Goal: Transaction & Acquisition: Purchase product/service

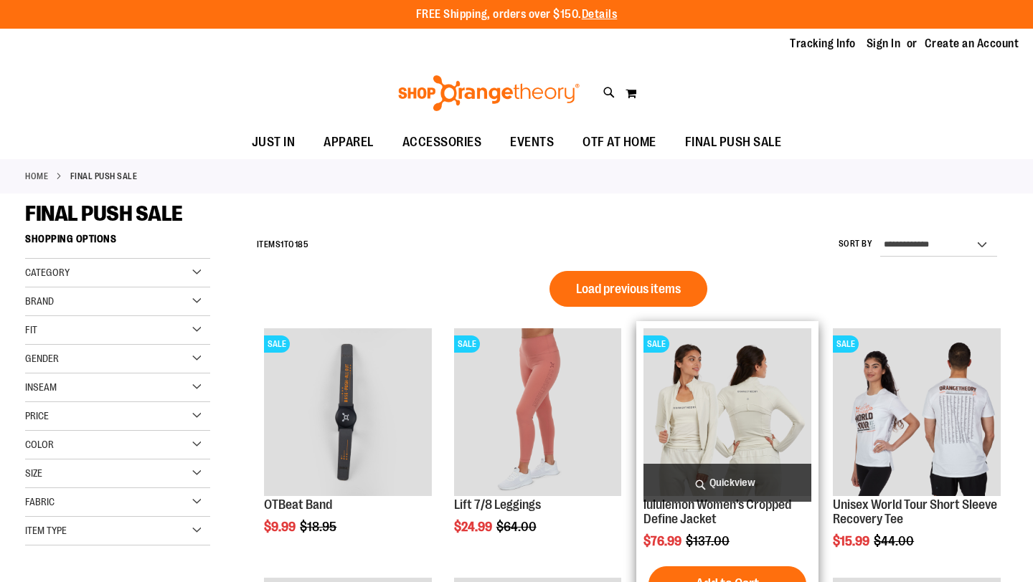
click at [754, 501] on span "Quickview" at bounding box center [727, 483] width 168 height 38
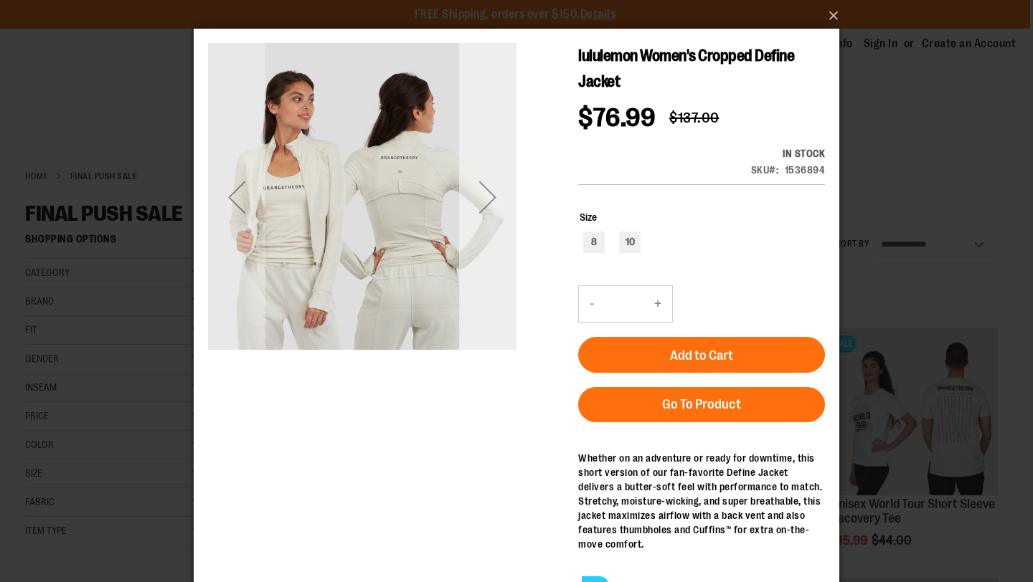
click at [486, 196] on div "Next" at bounding box center [487, 197] width 57 height 57
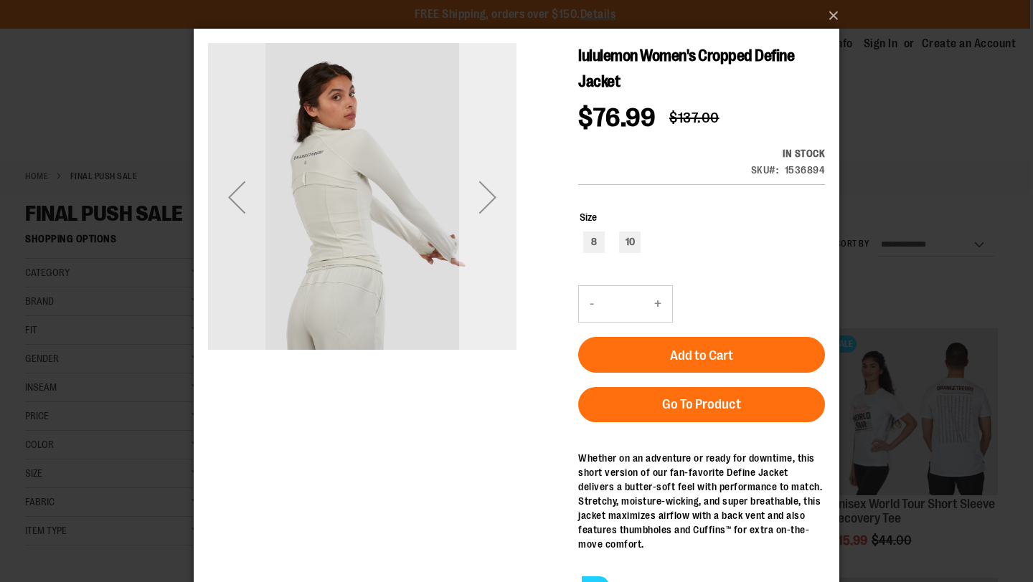
click at [486, 196] on div "Next" at bounding box center [487, 197] width 57 height 57
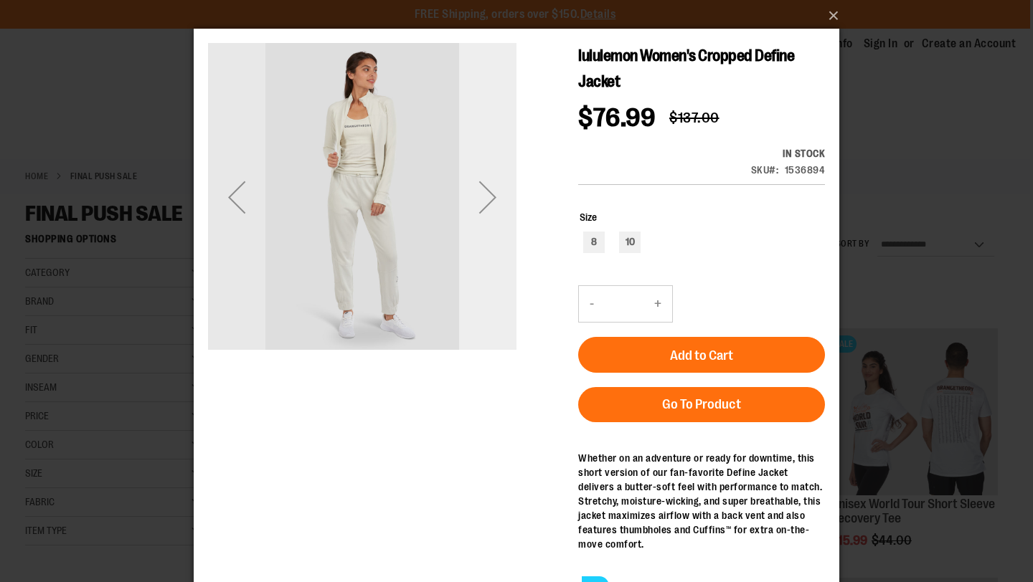
click at [486, 196] on div "Next" at bounding box center [487, 197] width 57 height 57
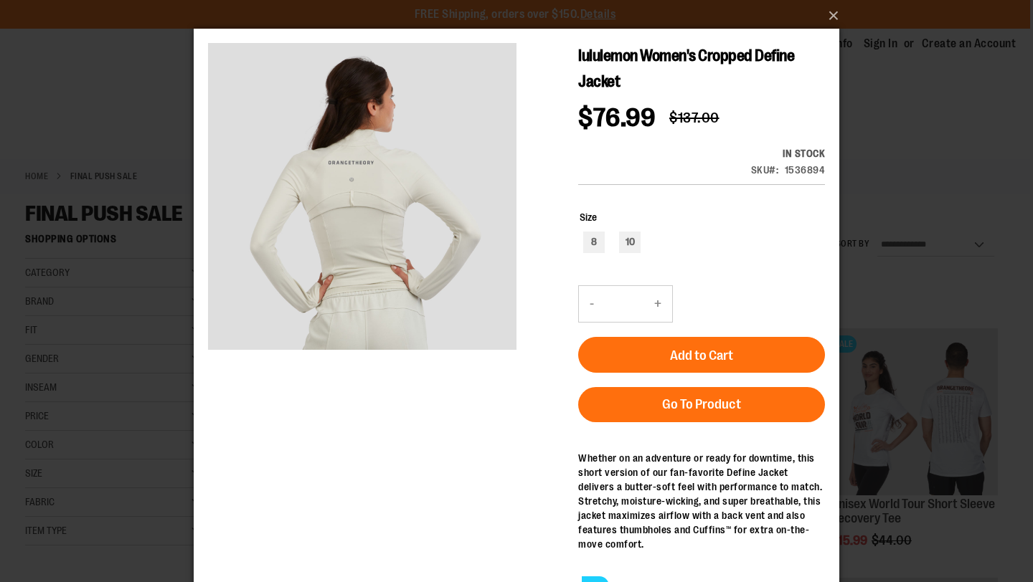
click at [876, 169] on div "×" at bounding box center [516, 291] width 1033 height 582
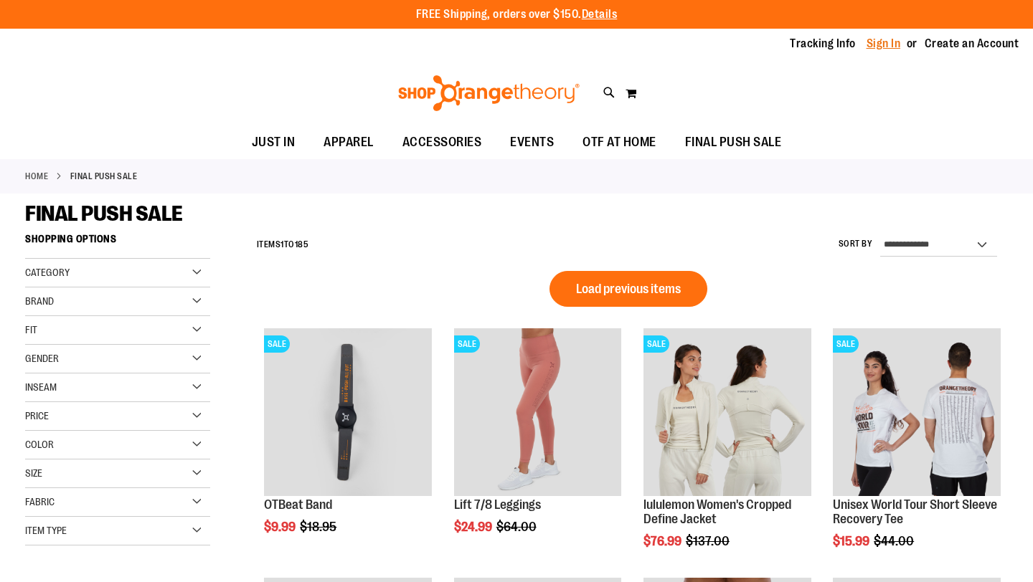
click at [879, 40] on link "Sign In" at bounding box center [883, 44] width 34 height 16
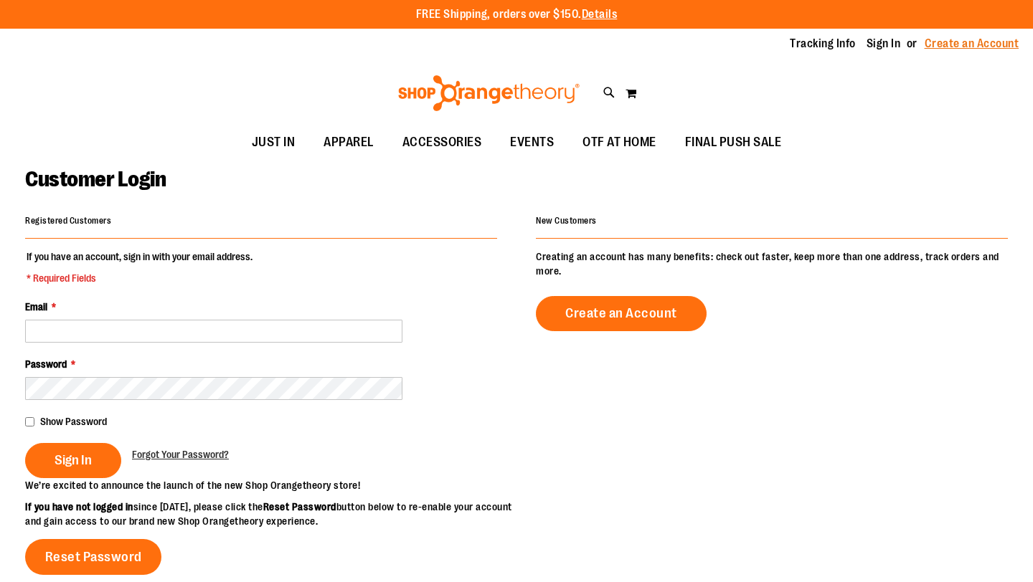
click at [982, 47] on link "Create an Account" at bounding box center [972, 44] width 95 height 16
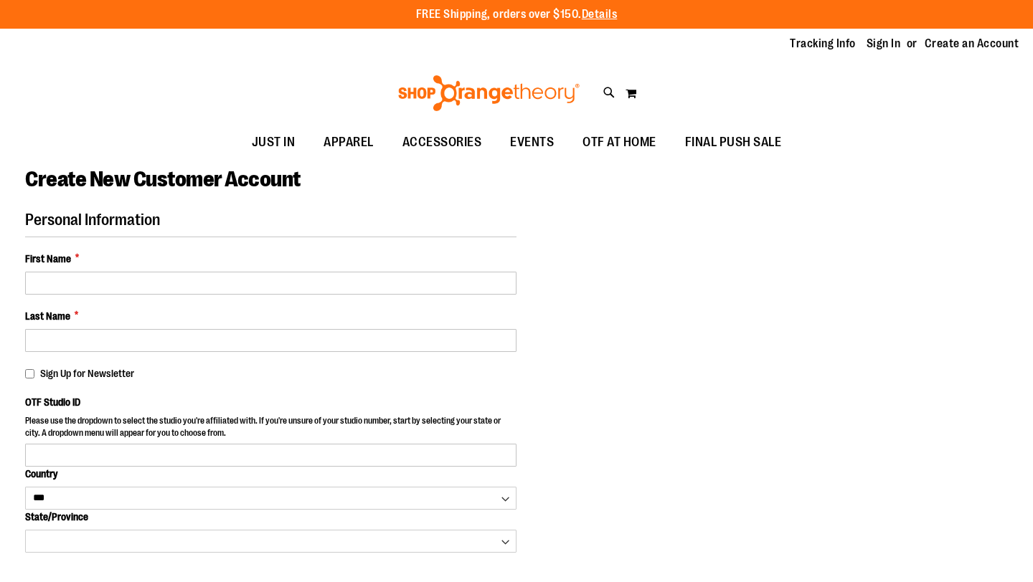
select select "***"
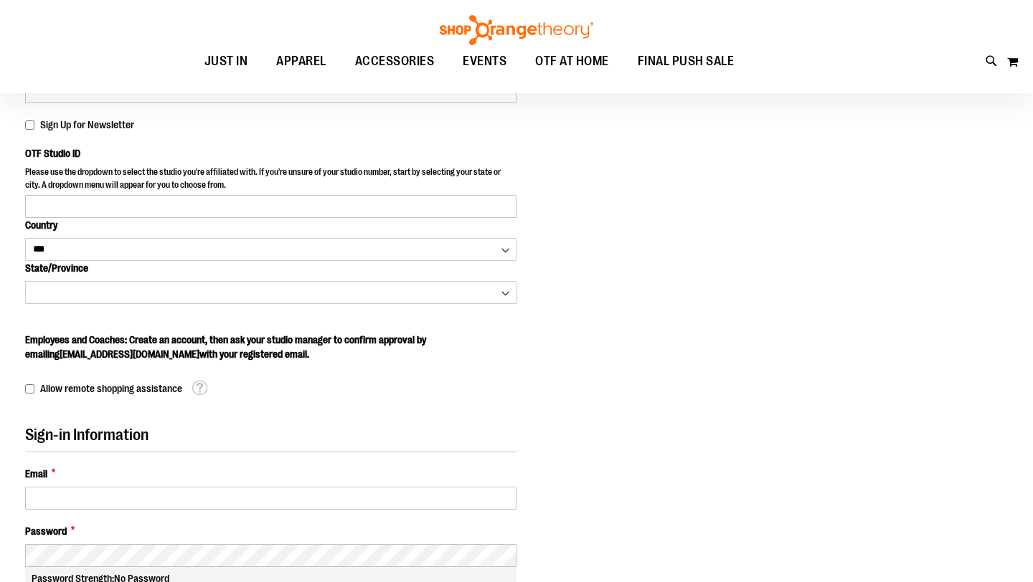
scroll to position [371, 0]
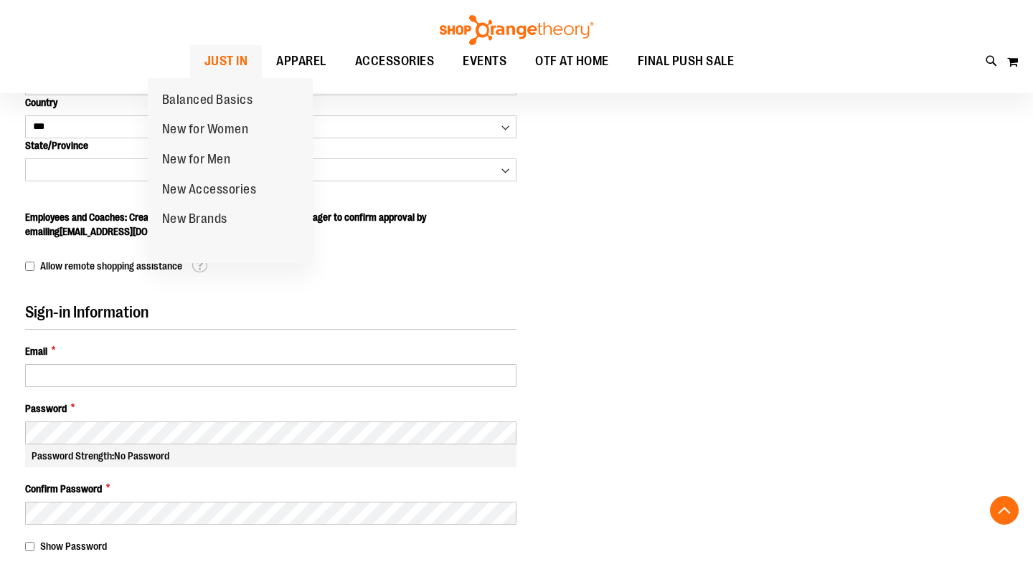
click at [204, 55] on span "JUST IN" at bounding box center [226, 61] width 44 height 32
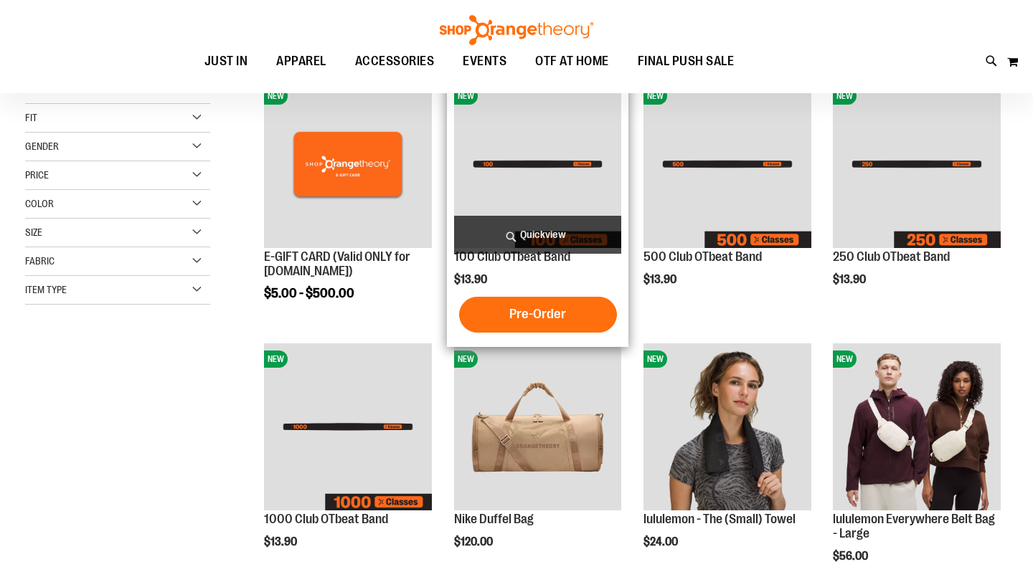
scroll to position [326, 0]
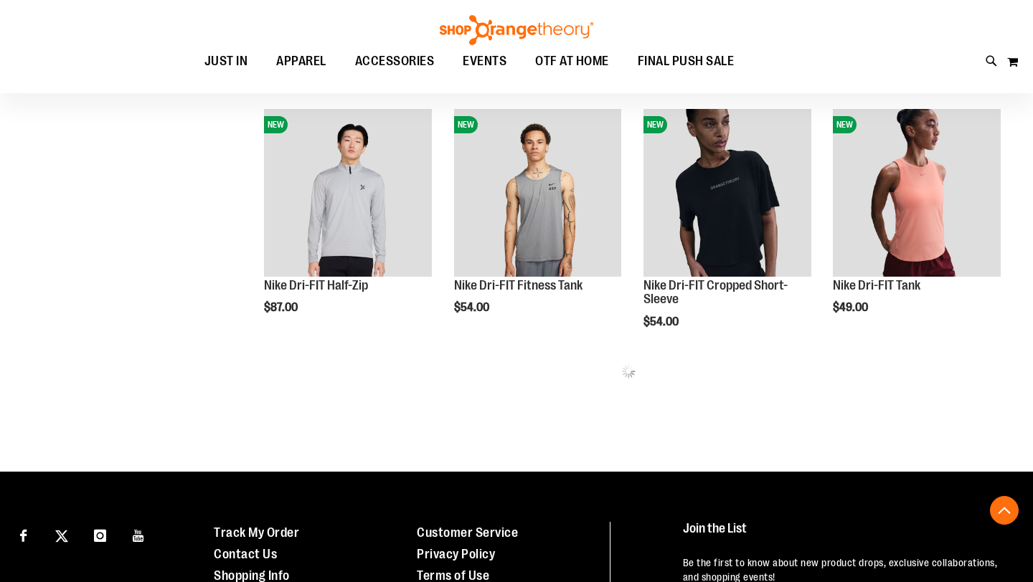
scroll to position [713, 0]
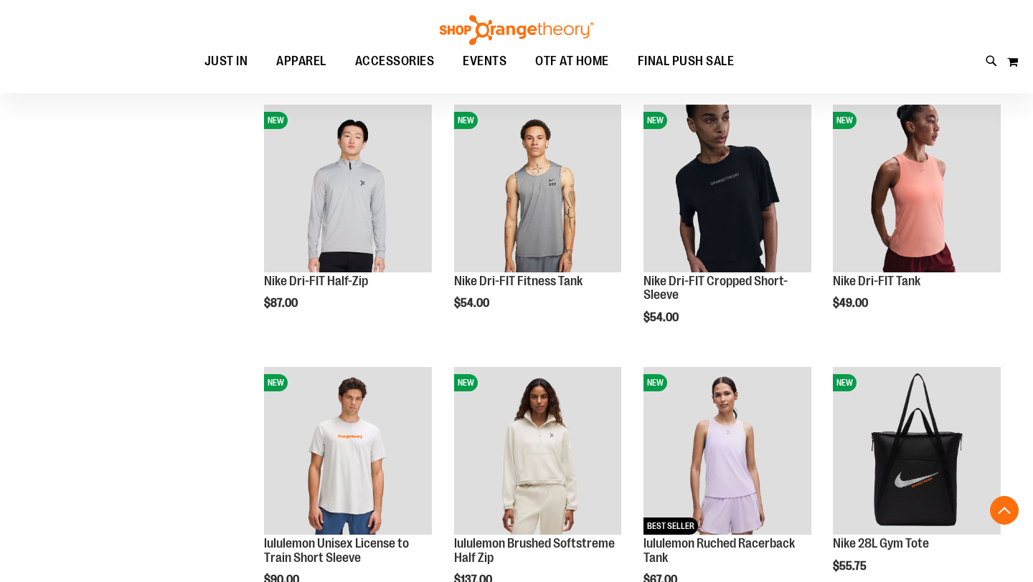
click at [201, 331] on div "**********" at bounding box center [516, 373] width 983 height 1721
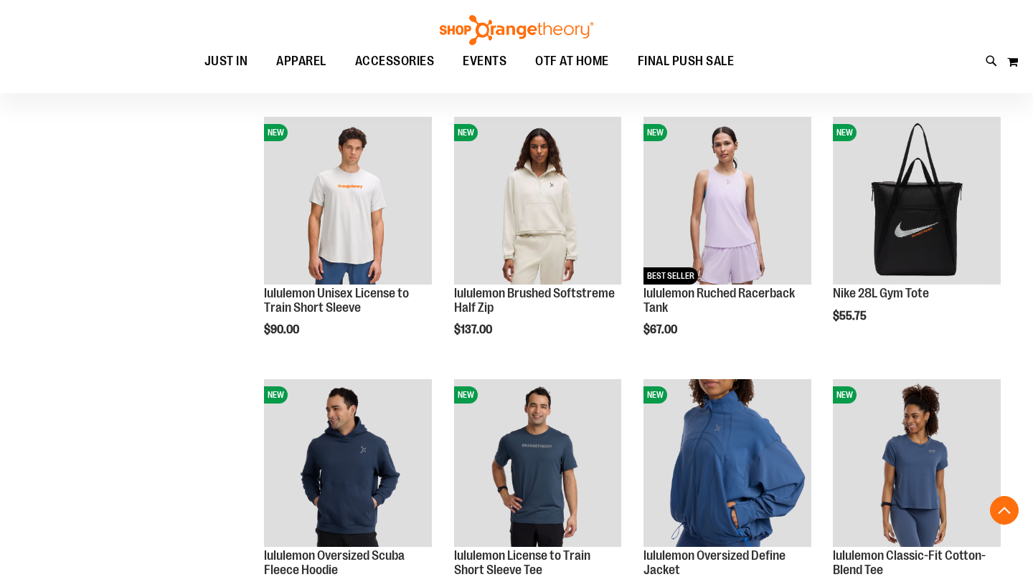
scroll to position [991, 0]
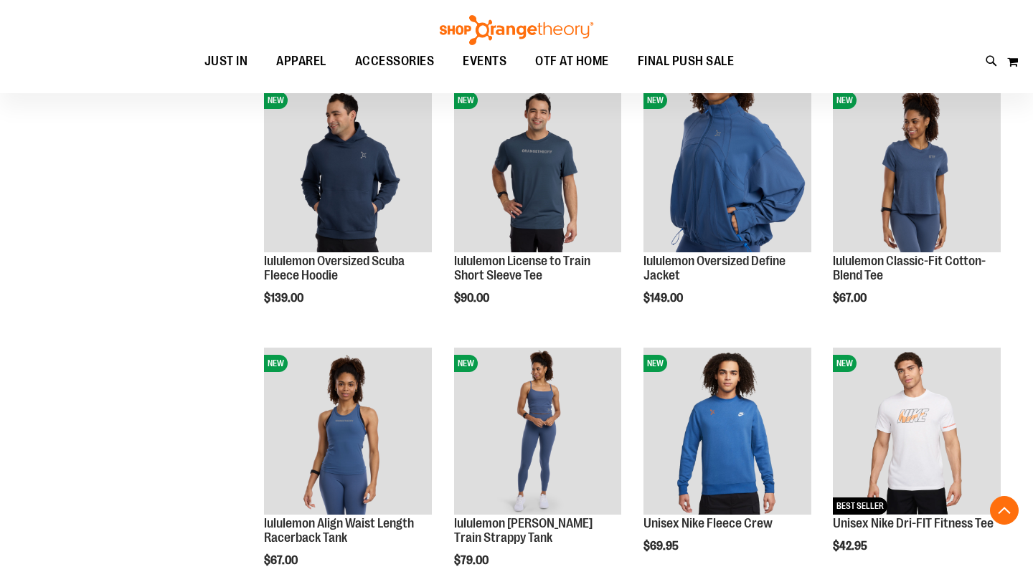
scroll to position [1211, 0]
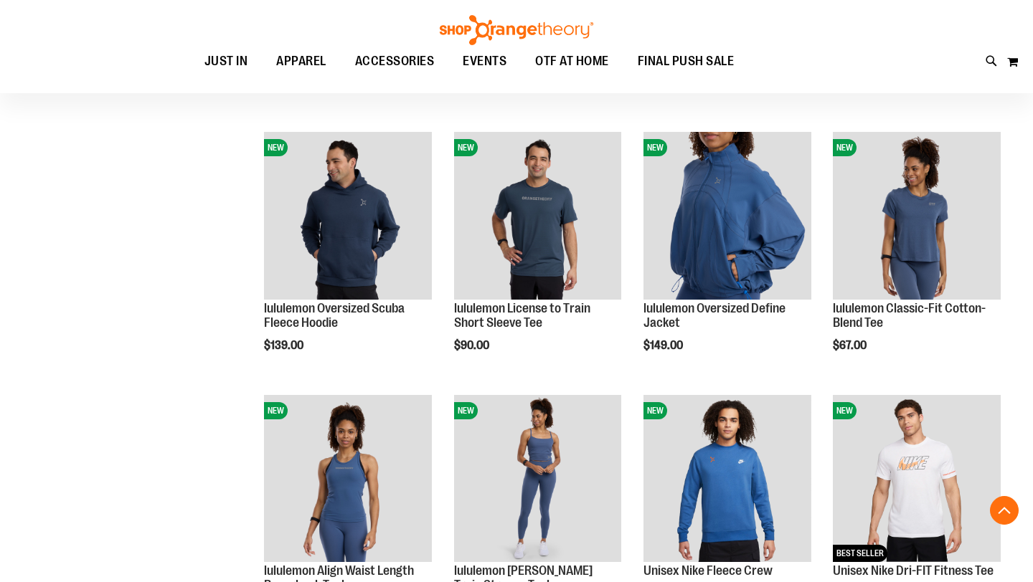
scroll to position [399, 0]
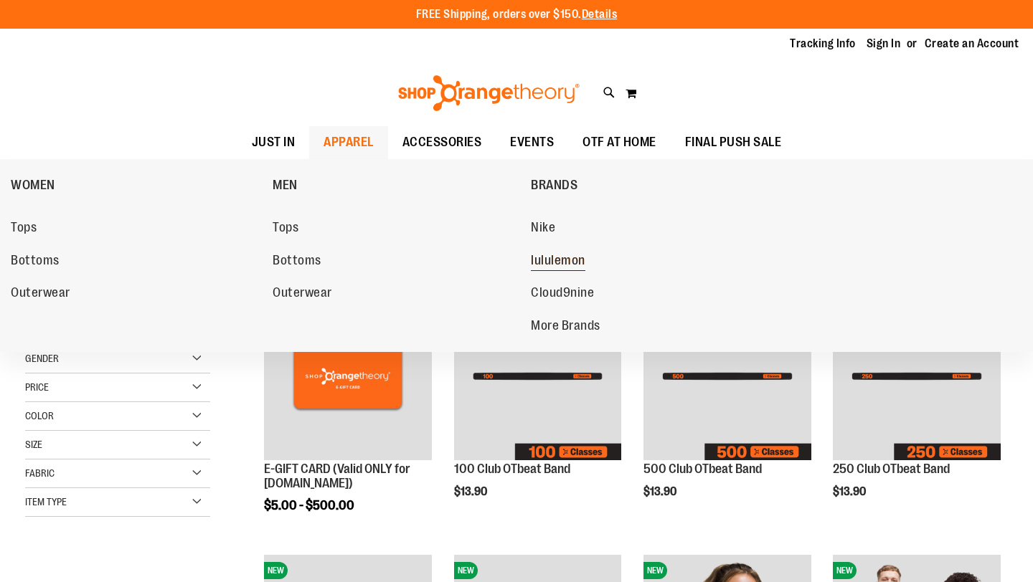
click at [591, 263] on link "lululemon" at bounding box center [654, 261] width 247 height 26
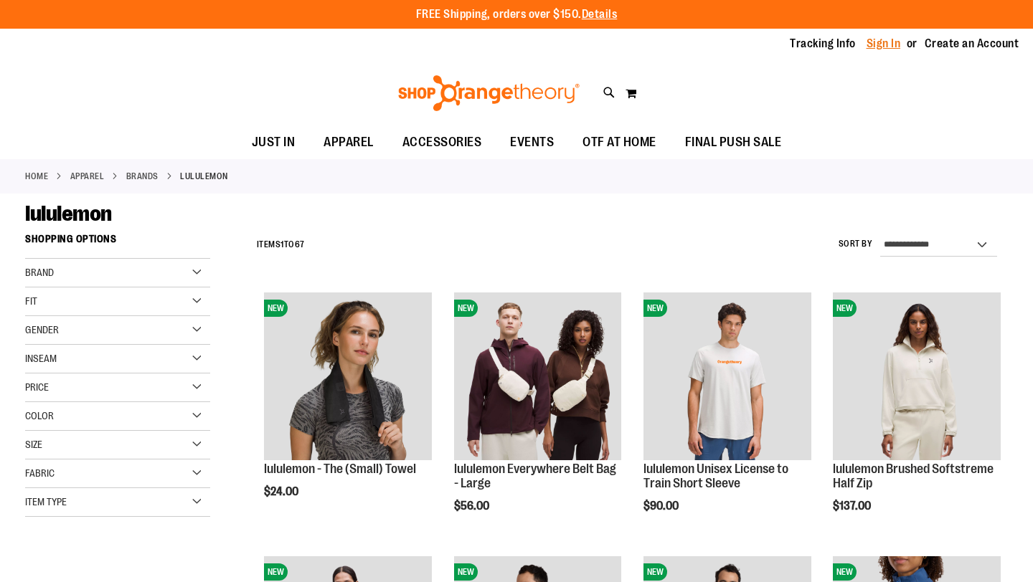
click at [866, 42] on link "Sign In" at bounding box center [883, 44] width 34 height 16
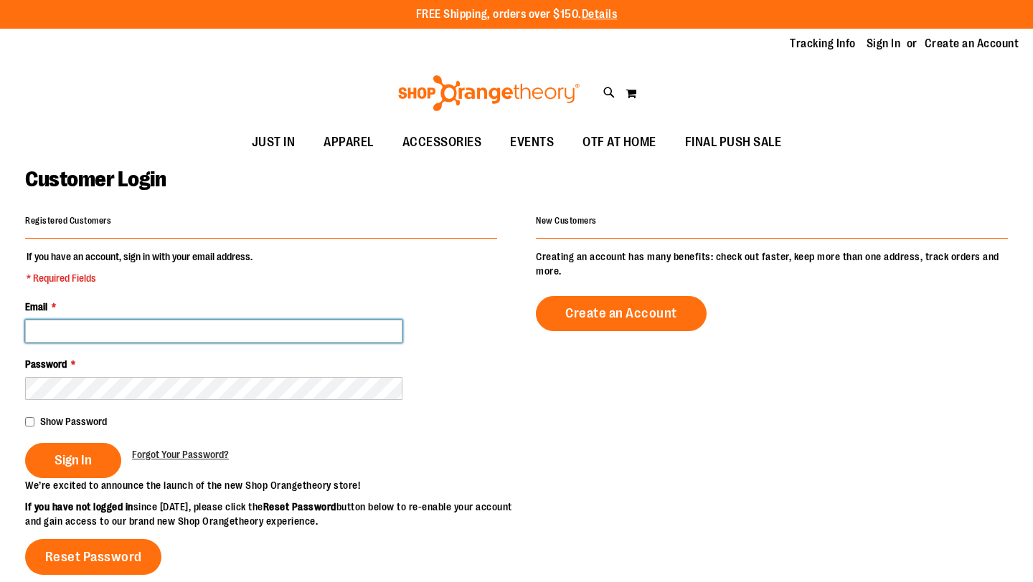
click at [235, 338] on input "Email *" at bounding box center [213, 331] width 377 height 23
type input "**********"
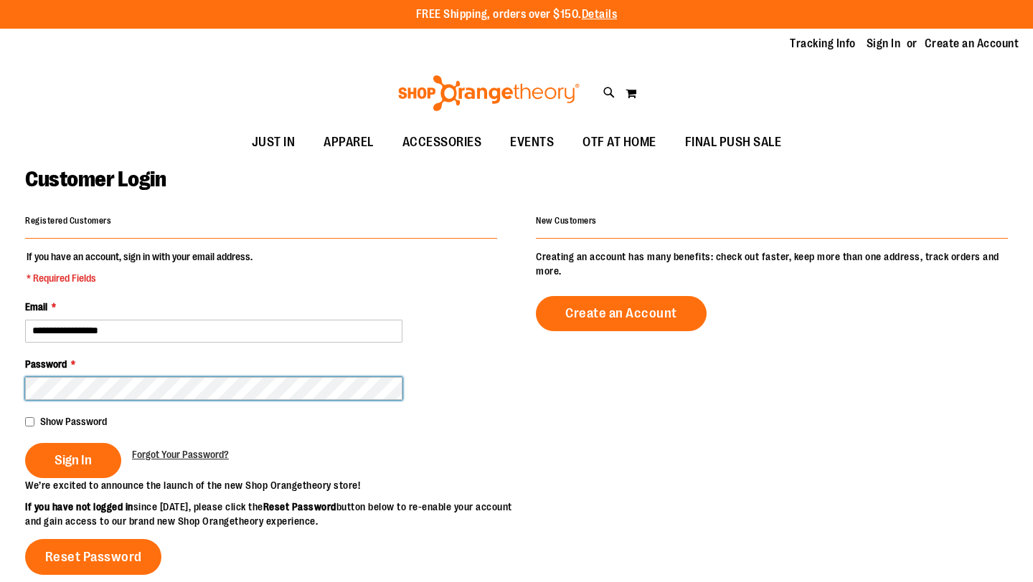
click at [25, 443] on button "Sign In" at bounding box center [73, 460] width 96 height 35
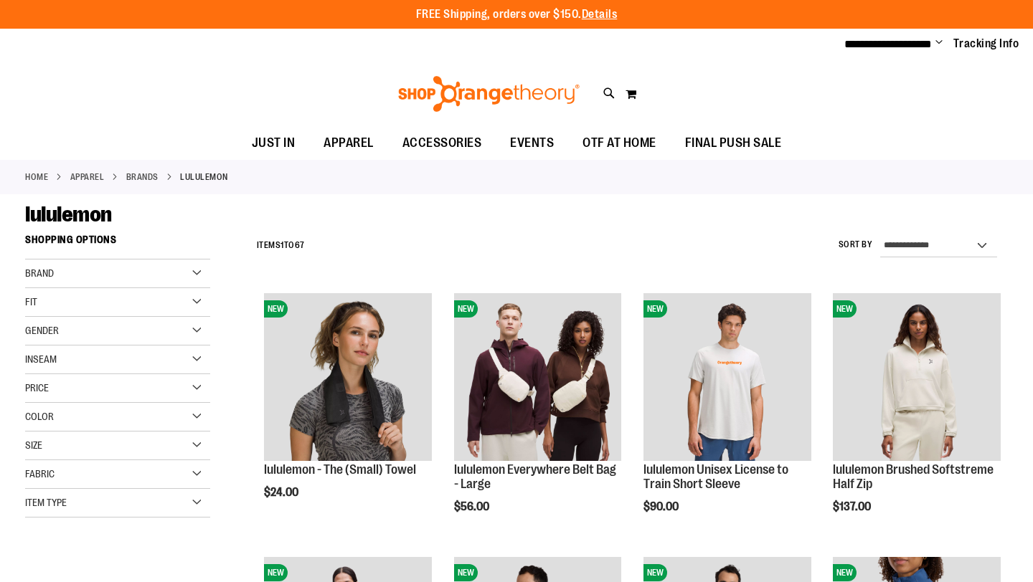
click at [897, 55] on div "**********" at bounding box center [516, 45] width 1033 height 32
click at [912, 46] on span "**********" at bounding box center [888, 44] width 88 height 11
click at [935, 41] on span "Change" at bounding box center [938, 44] width 7 height 14
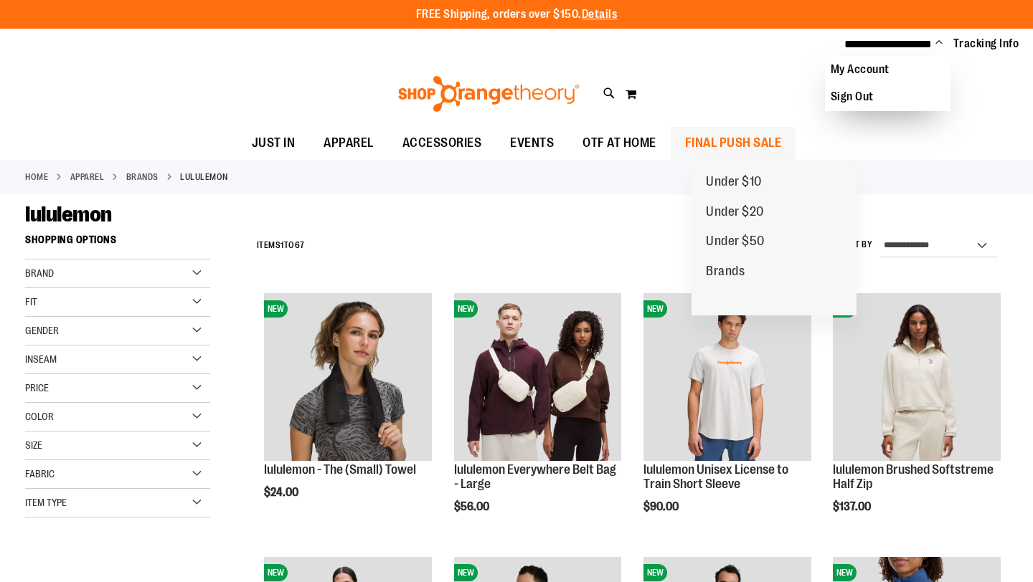
click at [758, 138] on span "FINAL PUSH SALE" at bounding box center [733, 143] width 97 height 32
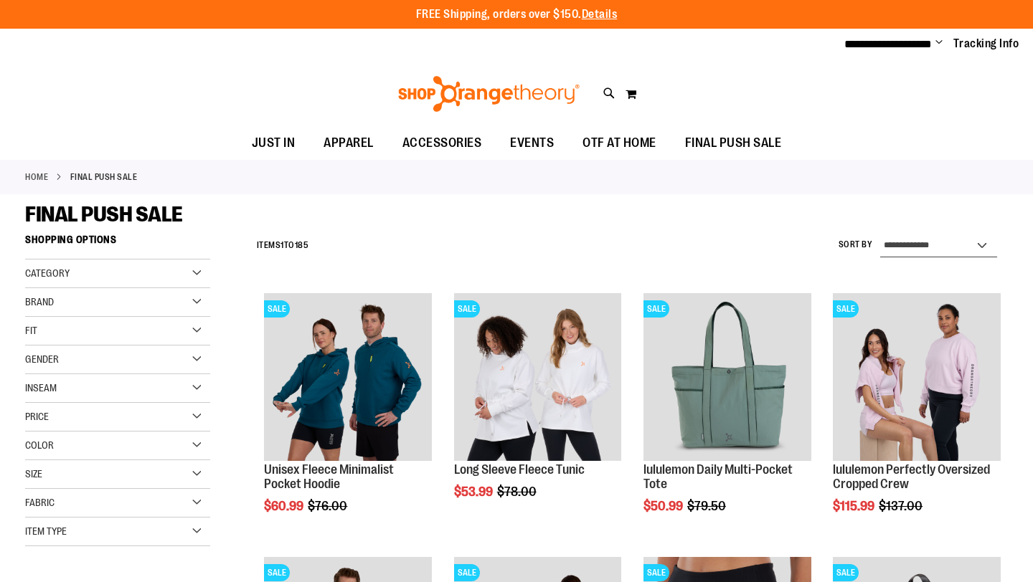
click at [919, 245] on select "**********" at bounding box center [939, 246] width 118 height 23
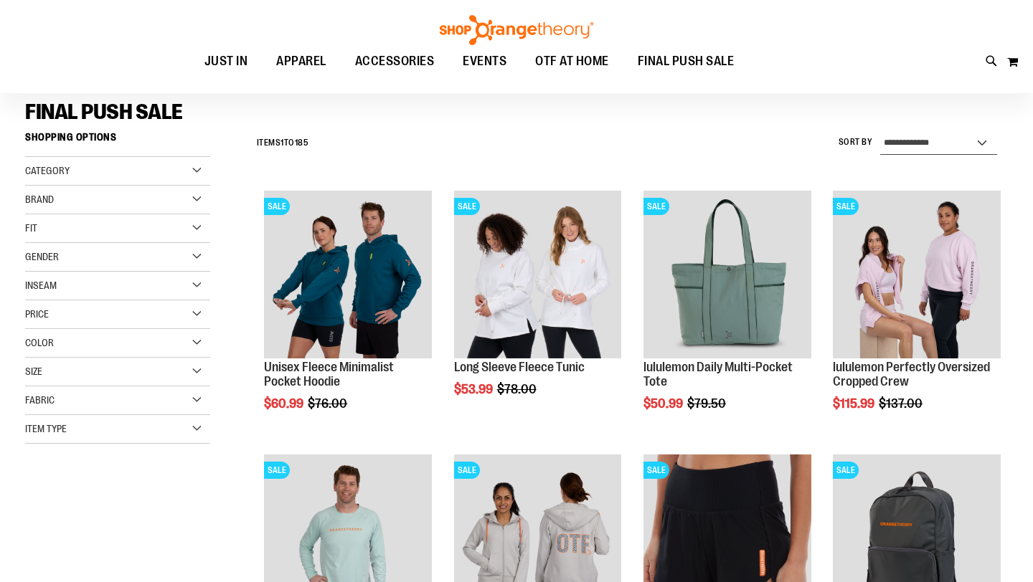
scroll to position [134, 0]
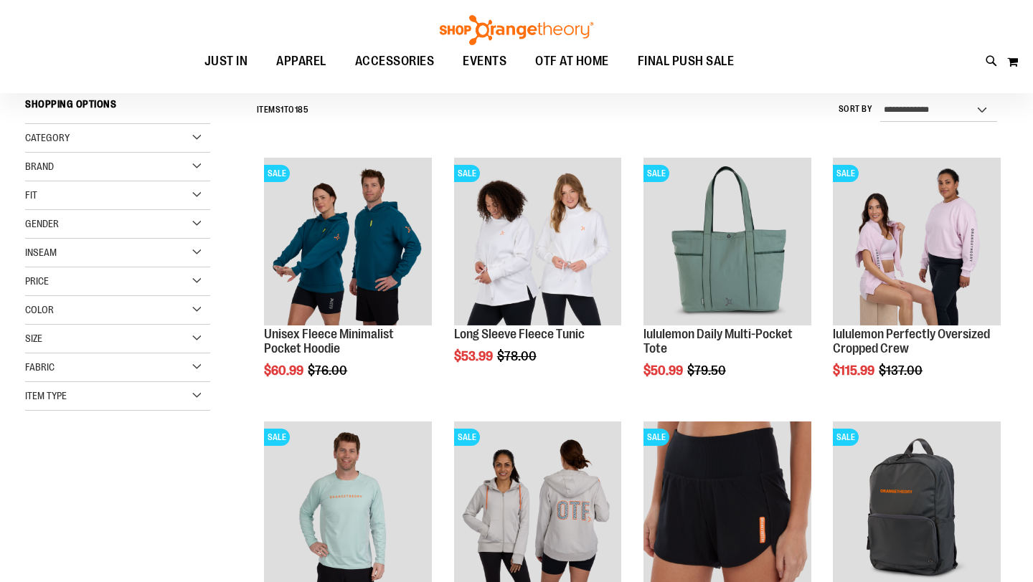
click at [820, 128] on div "**********" at bounding box center [629, 110] width 758 height 37
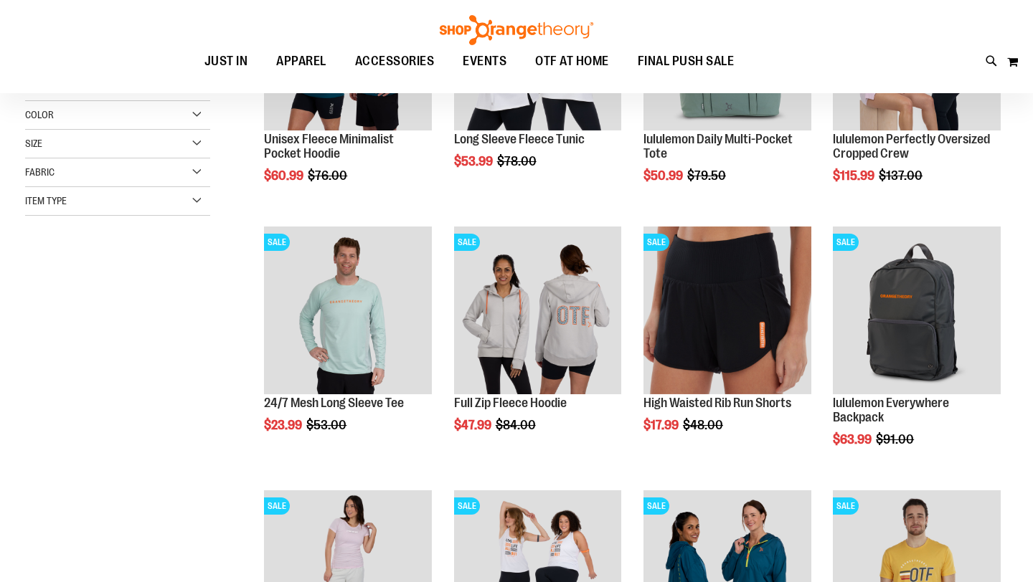
scroll to position [417, 0]
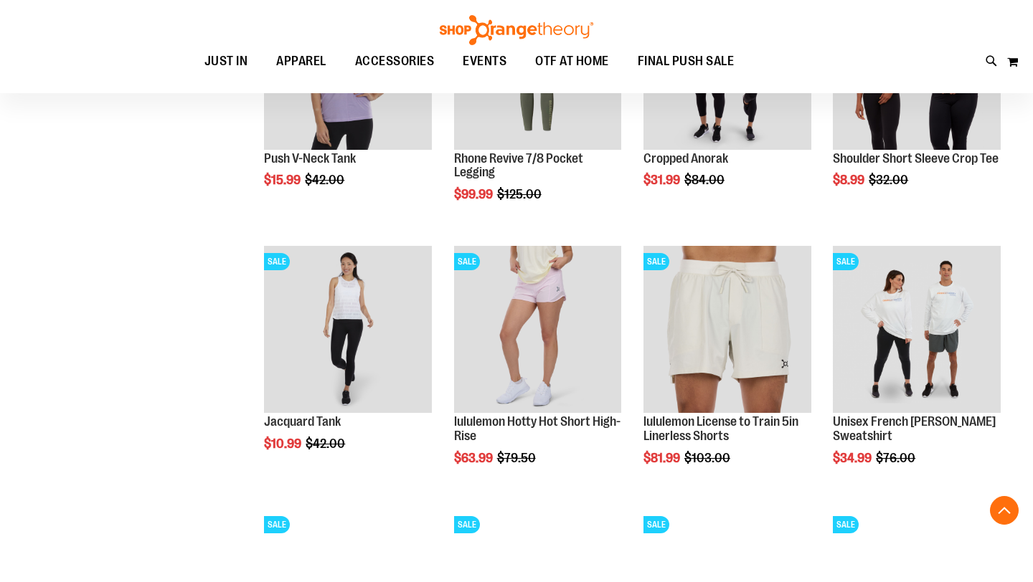
scroll to position [1105, 0]
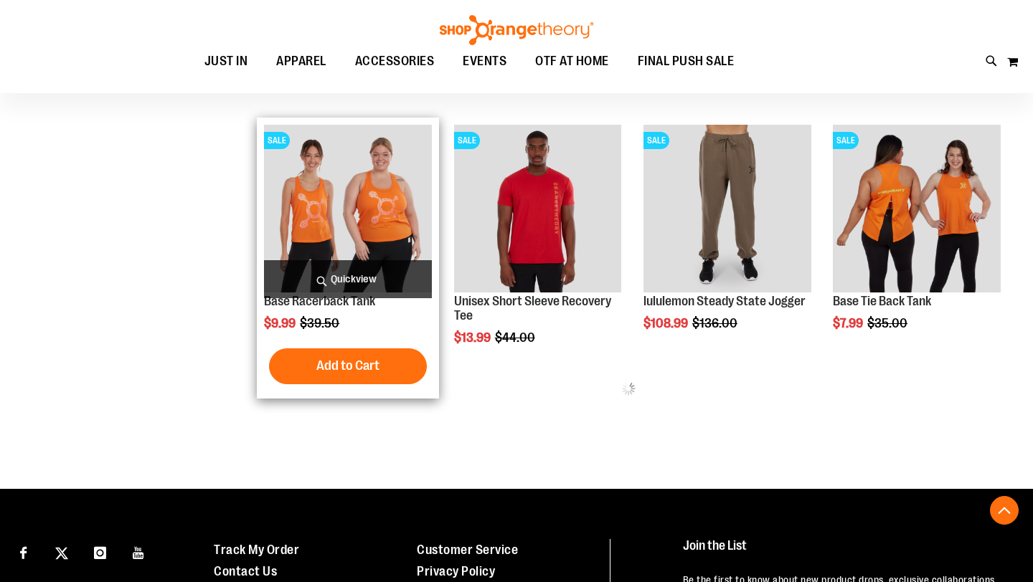
scroll to position [1490, 0]
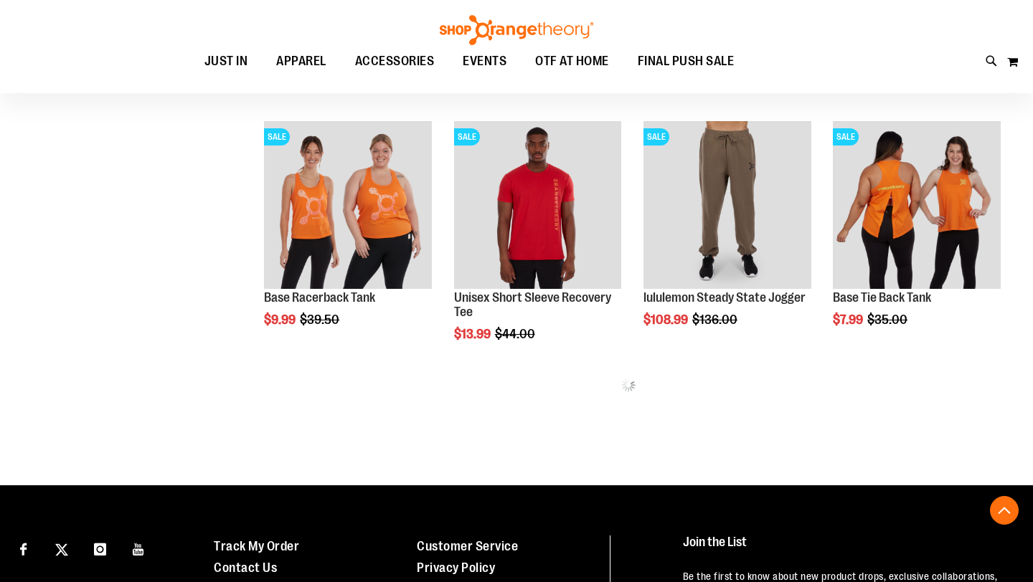
click at [653, 420] on div "Page You're currently reading page 1 Page 2 Page 3 Page 4 Page 5" at bounding box center [629, 421] width 758 height 14
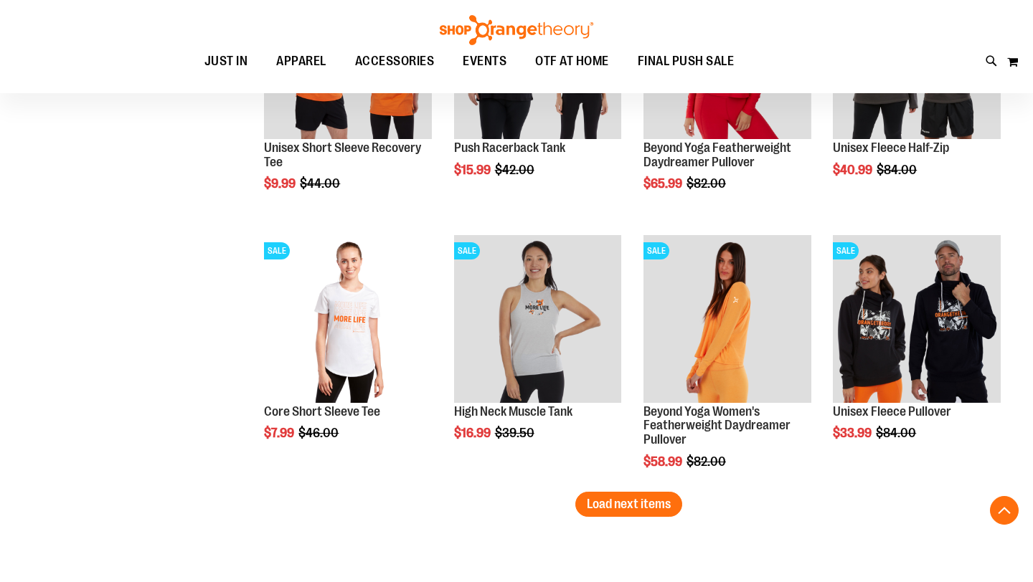
scroll to position [2322, 0]
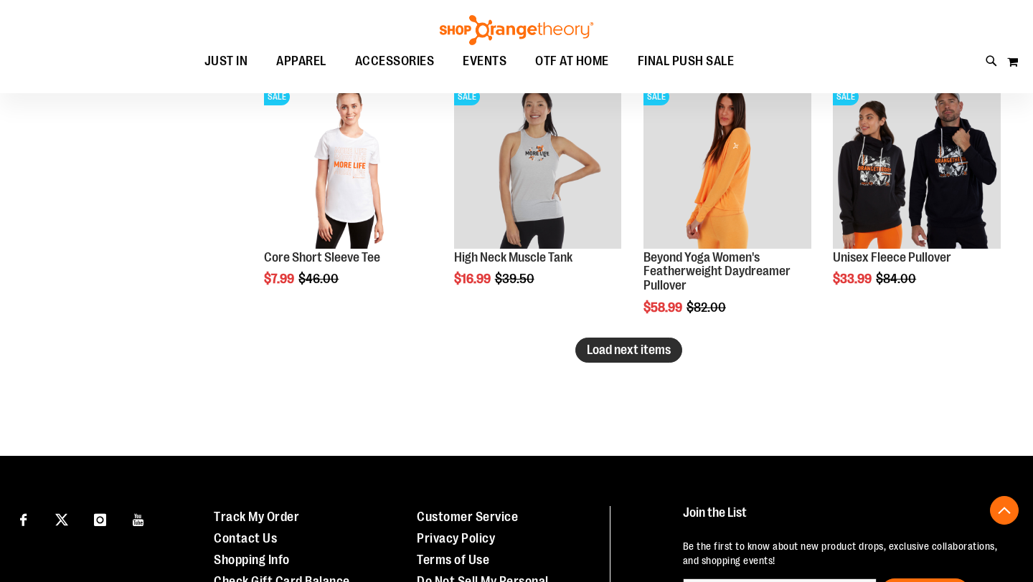
click at [633, 354] on span "Load next items" at bounding box center [629, 350] width 84 height 14
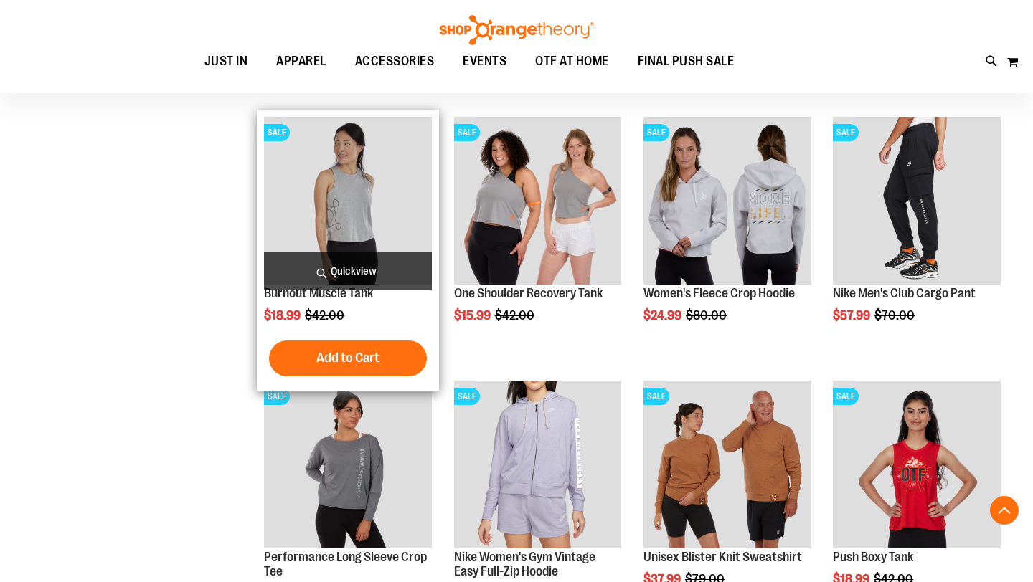
scroll to position [2948, 0]
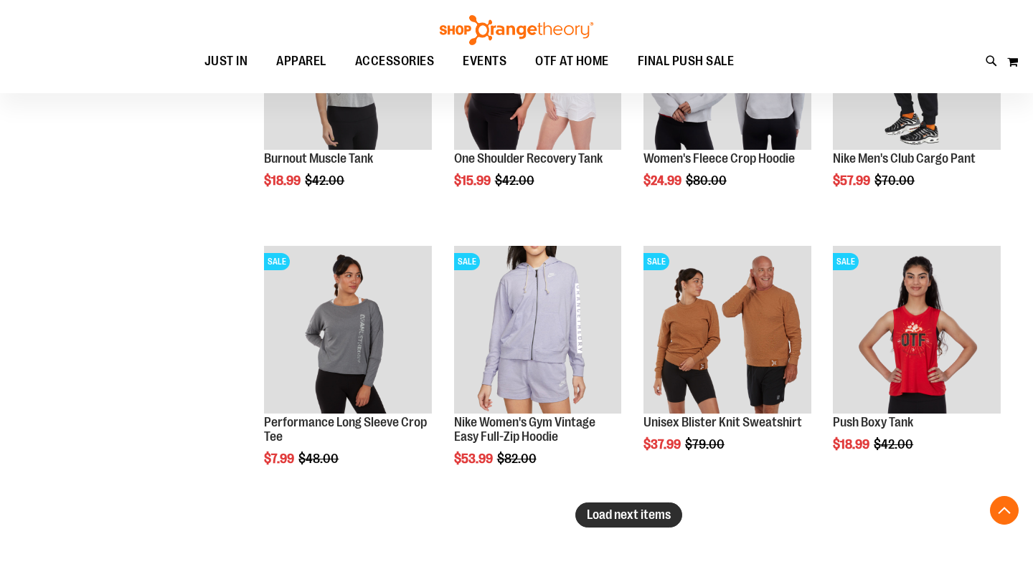
click at [604, 503] on button "Load next items" at bounding box center [628, 515] width 107 height 25
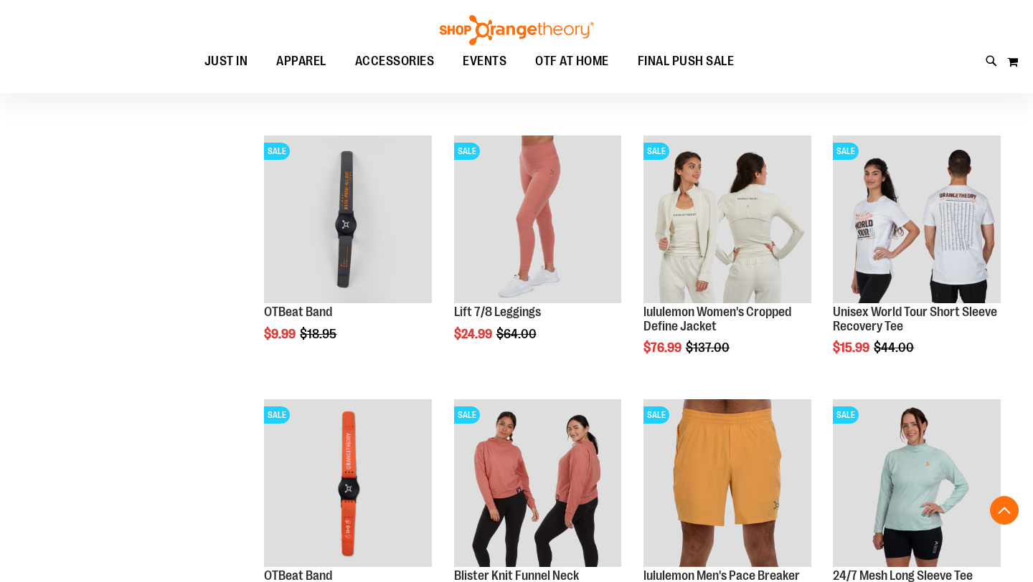
scroll to position [3324, 0]
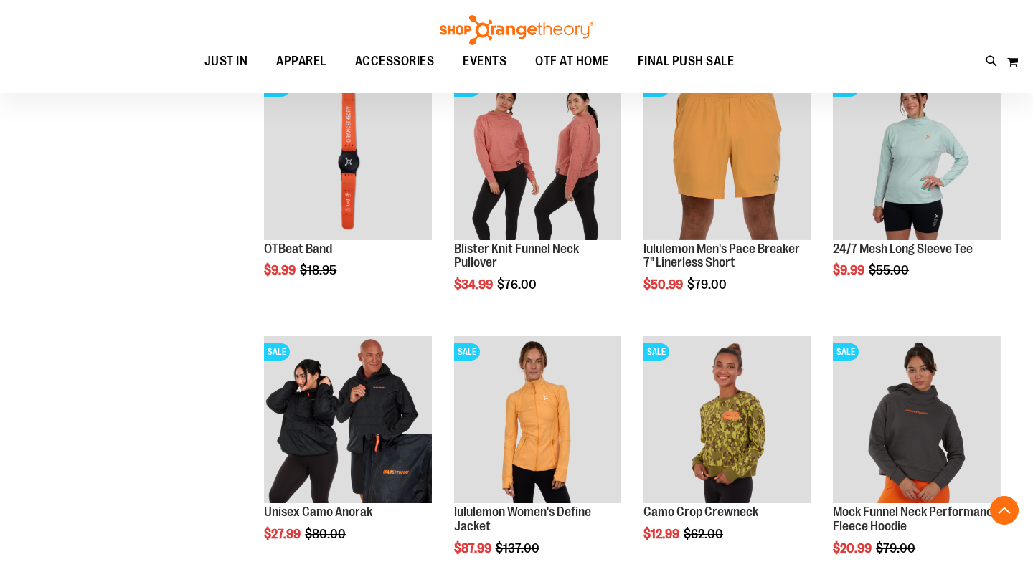
scroll to position [3739, 0]
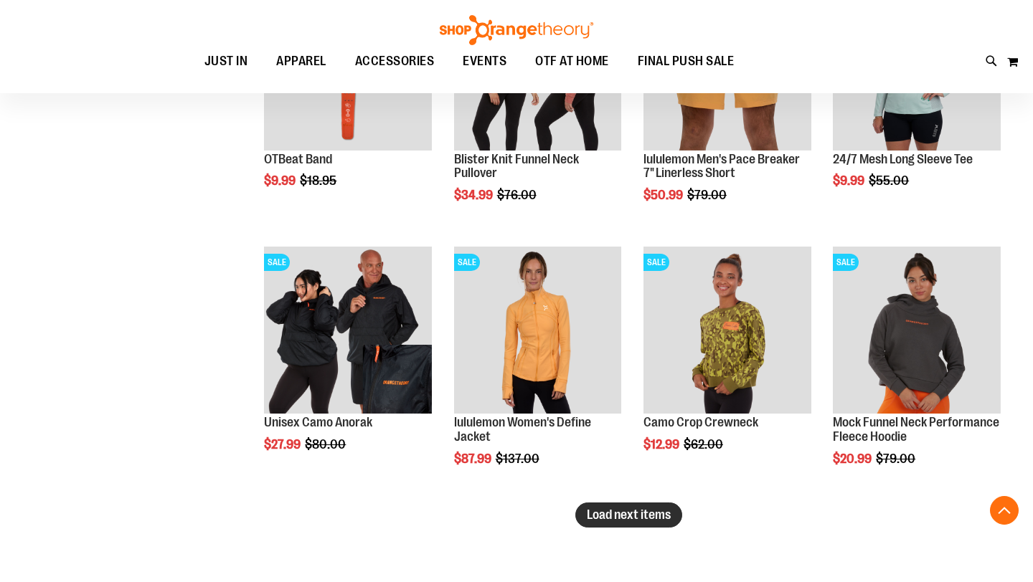
click at [649, 514] on span "Load next items" at bounding box center [629, 515] width 84 height 14
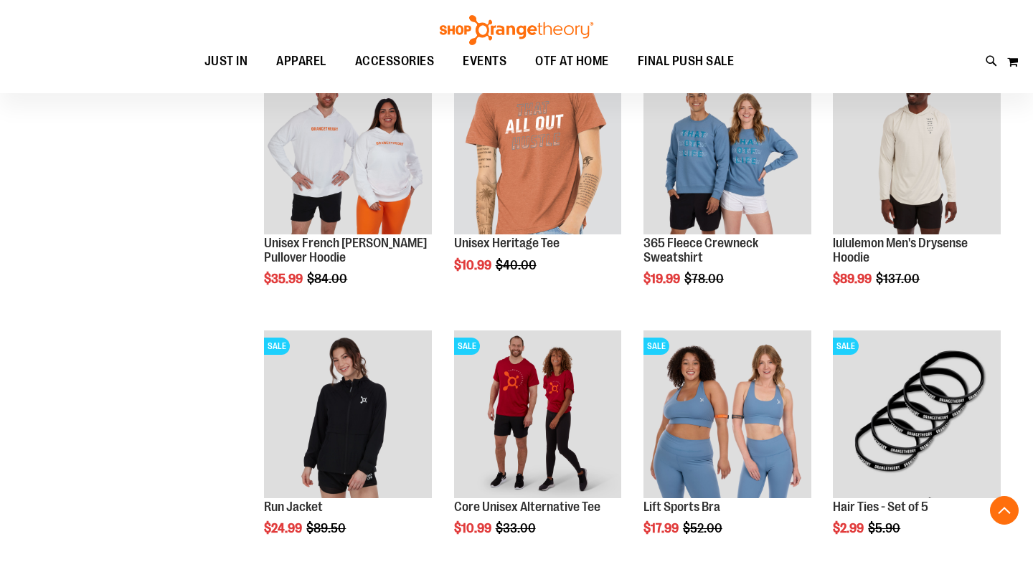
scroll to position [4620, 0]
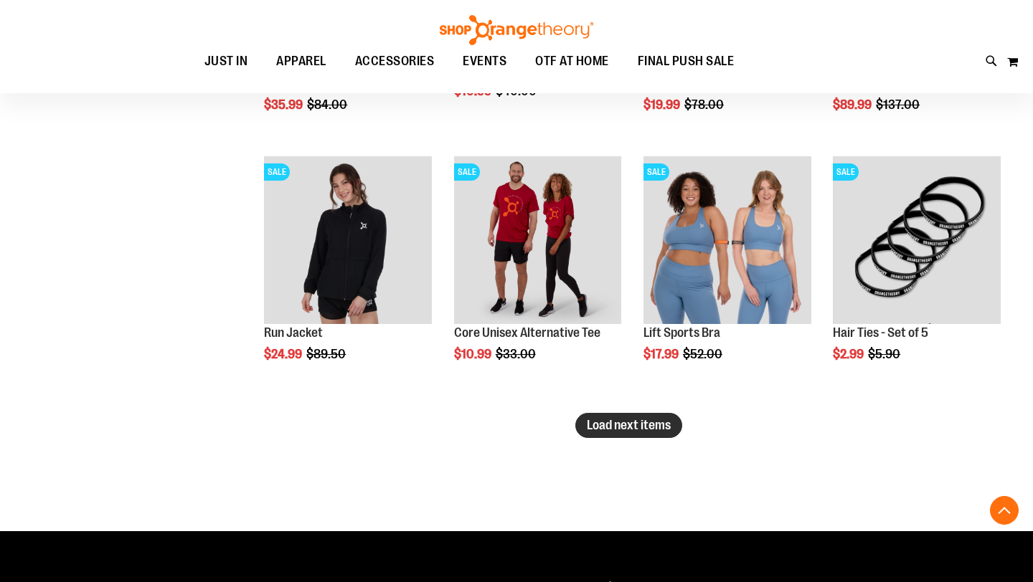
click at [601, 434] on button "Load next items" at bounding box center [628, 425] width 107 height 25
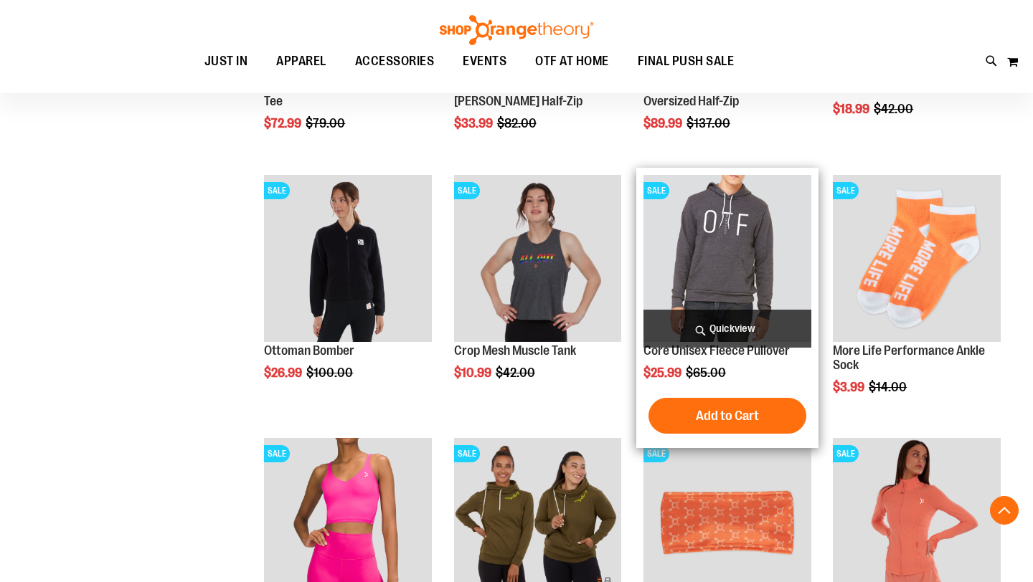
scroll to position [5404, 0]
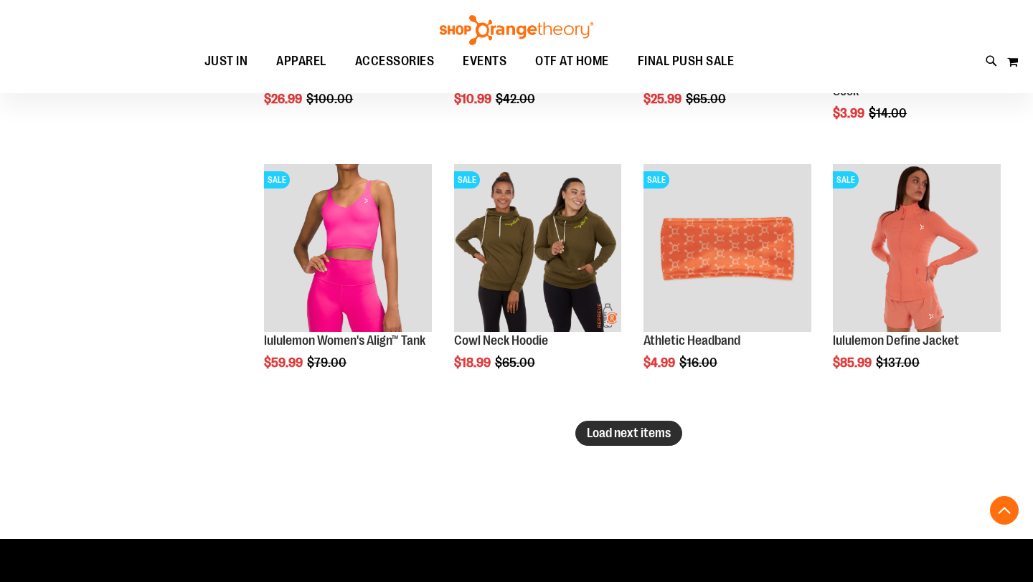
click at [609, 441] on button "Load next items" at bounding box center [628, 433] width 107 height 25
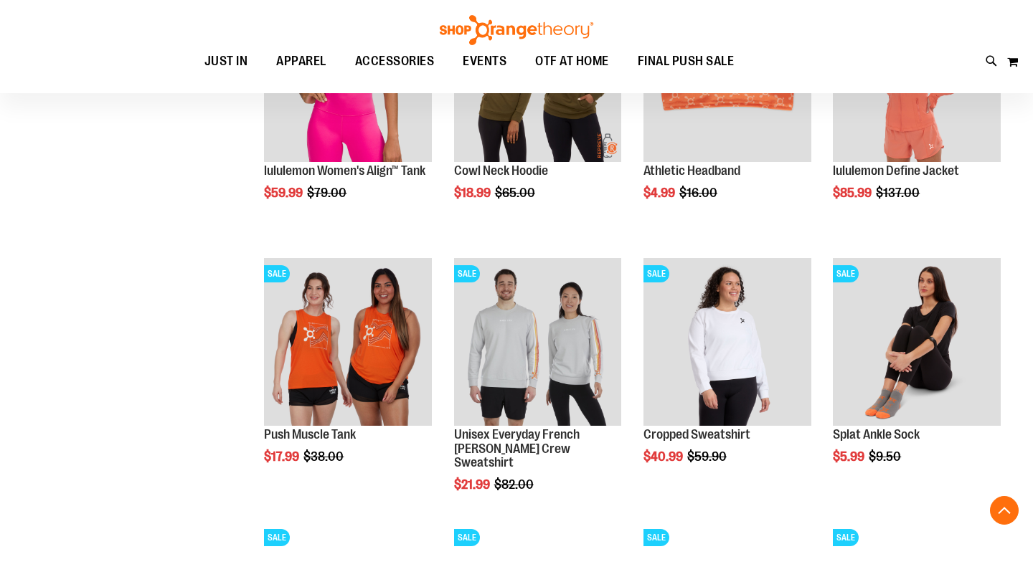
scroll to position [5636, 0]
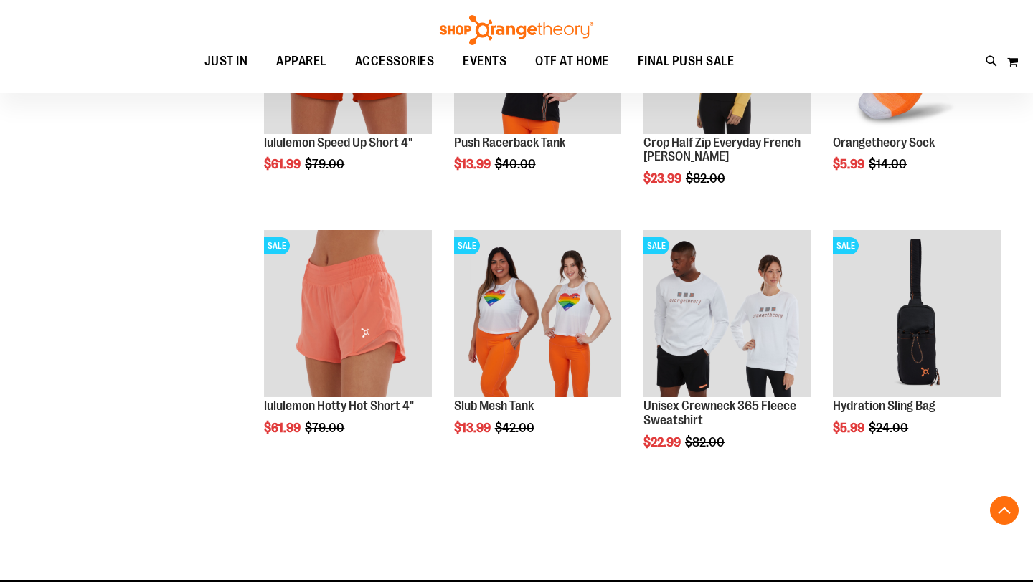
scroll to position [6162, 0]
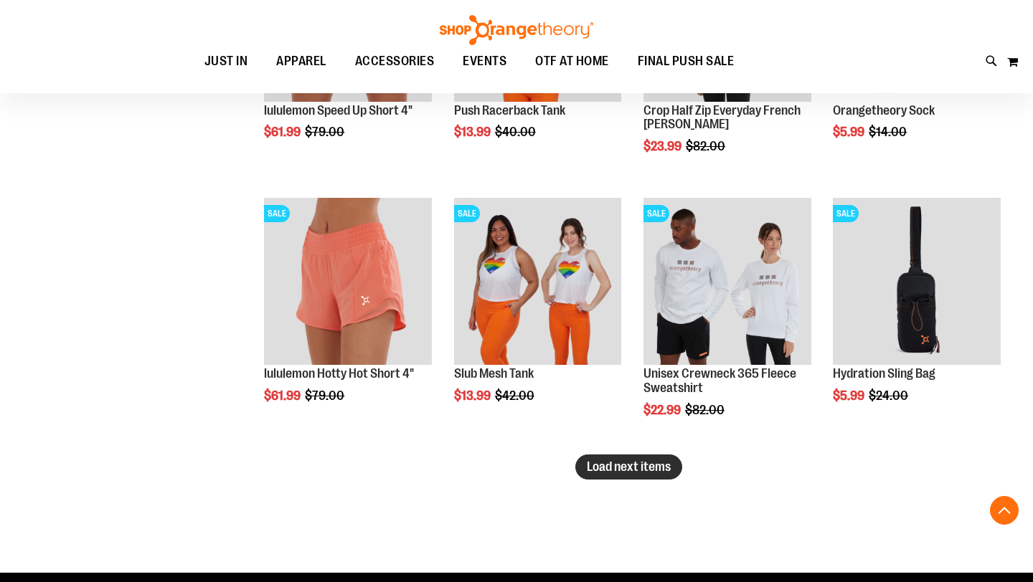
click at [633, 474] on span "Load next items" at bounding box center [629, 467] width 84 height 14
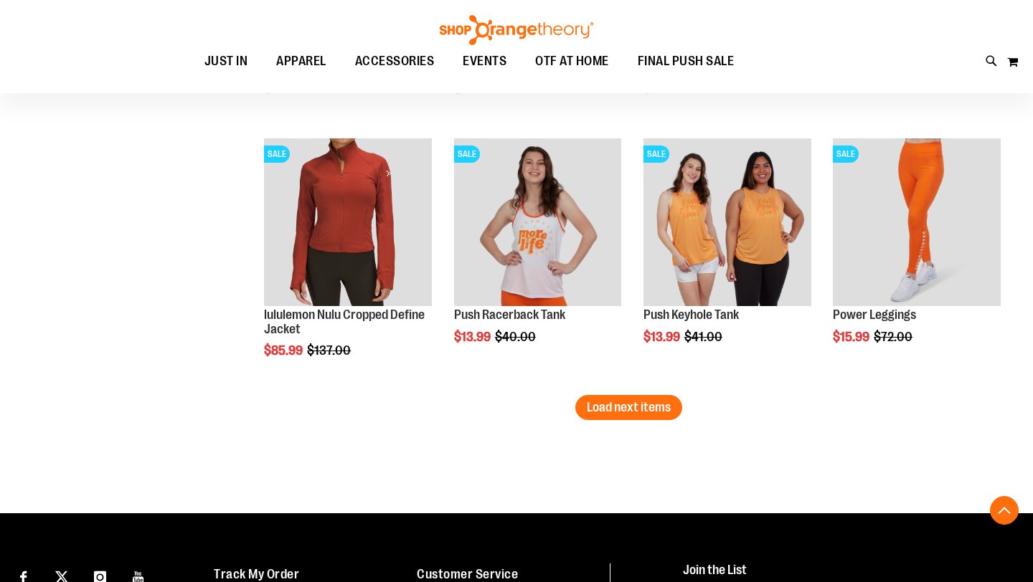
scroll to position [7091, 0]
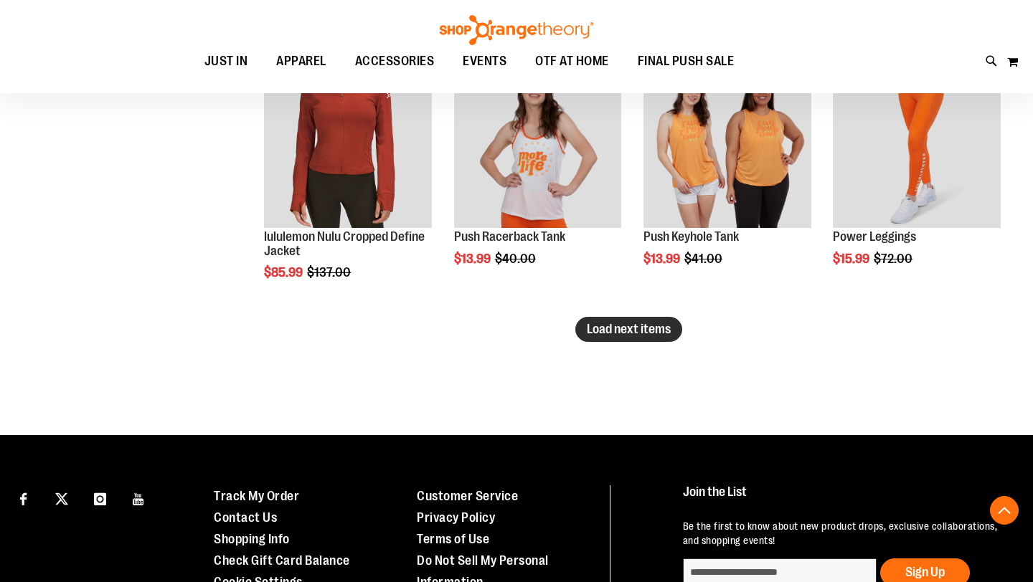
click at [643, 331] on span "Load next items" at bounding box center [629, 329] width 84 height 14
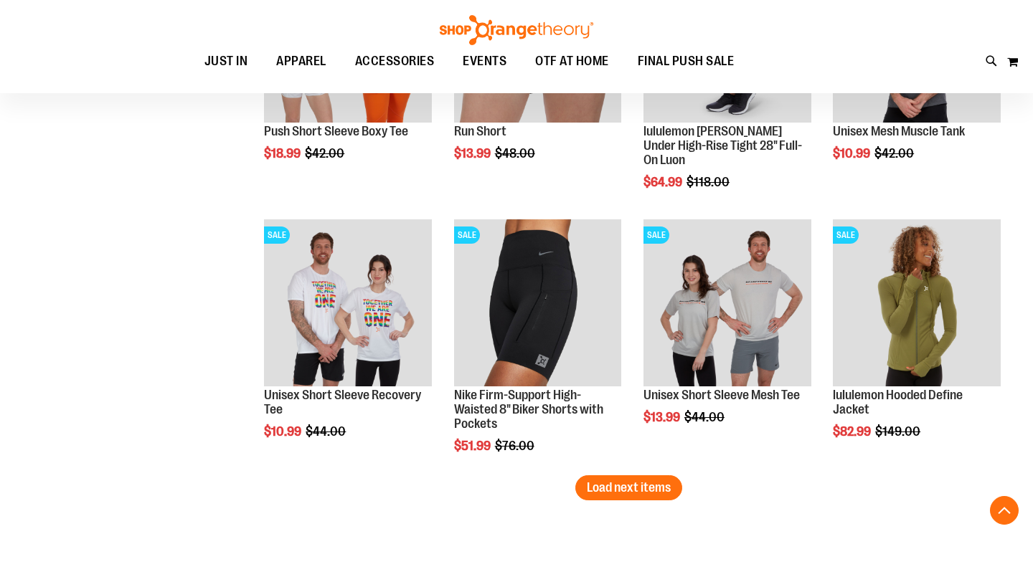
scroll to position [7848, 0]
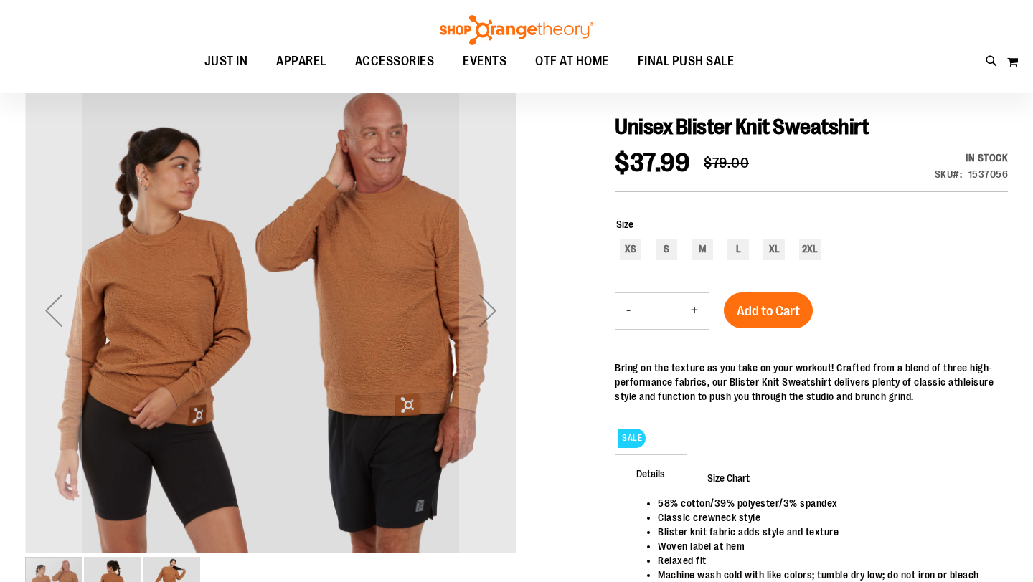
scroll to position [183, 0]
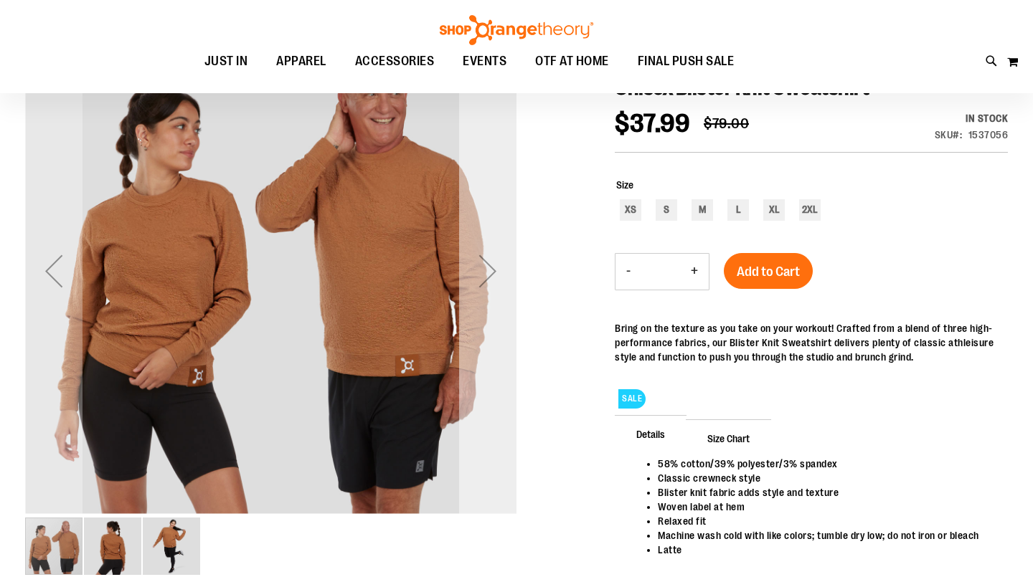
click at [490, 277] on div "Next" at bounding box center [487, 270] width 57 height 57
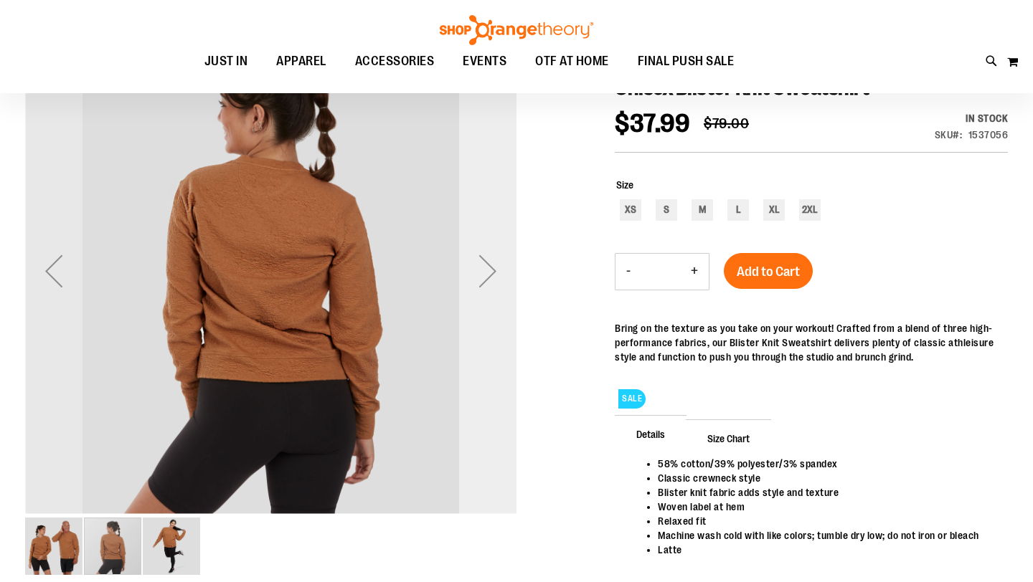
click at [489, 277] on div "Next" at bounding box center [487, 270] width 57 height 57
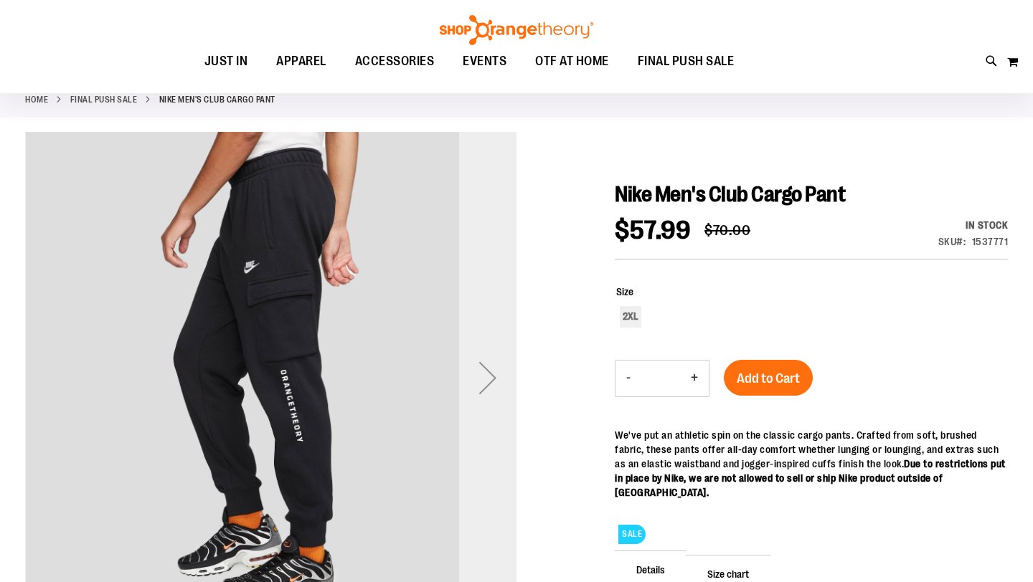
click at [480, 360] on div "Next" at bounding box center [487, 377] width 57 height 57
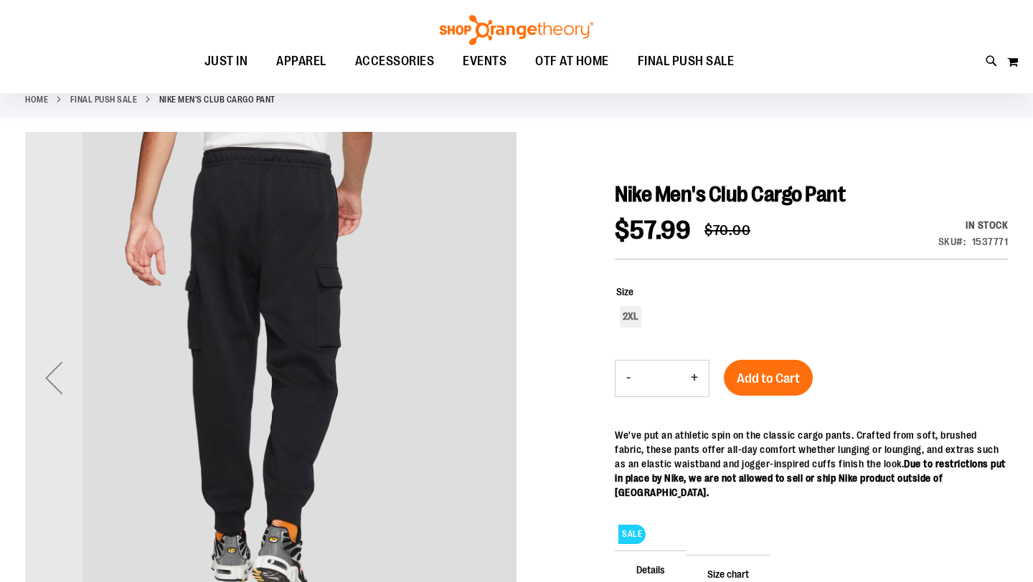
scroll to position [136, 0]
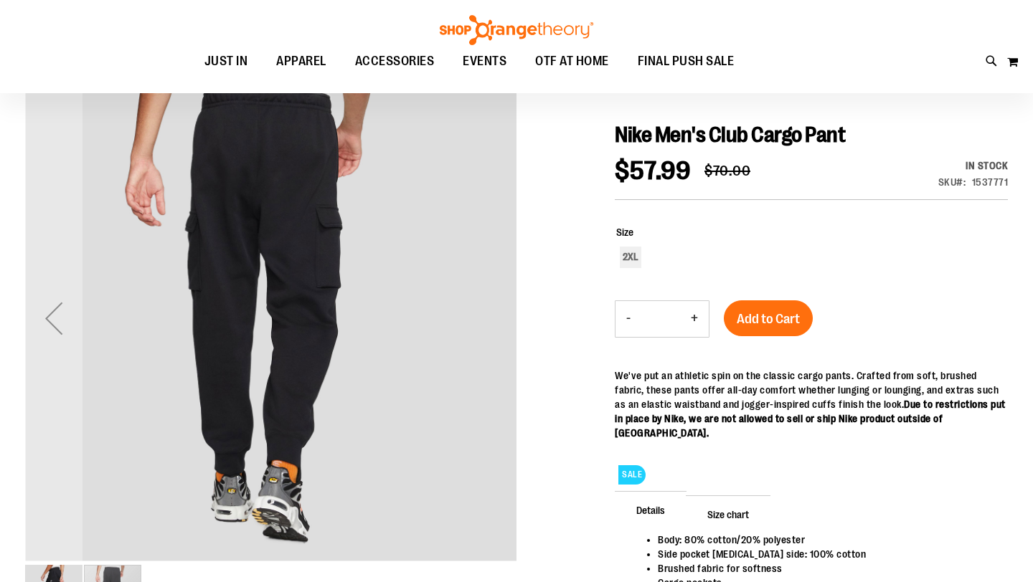
click at [490, 338] on img "carousel" at bounding box center [270, 315] width 491 height 491
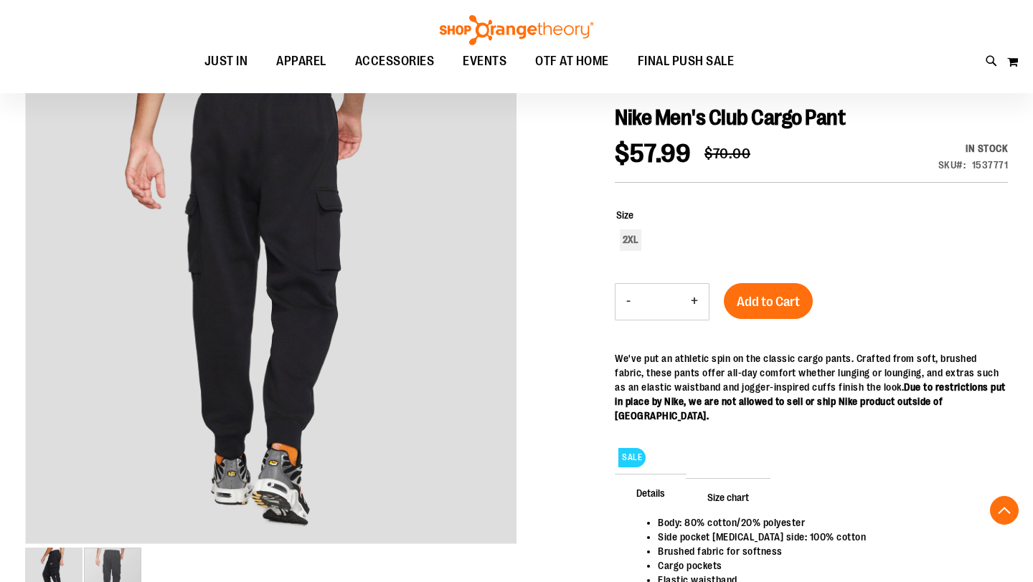
scroll to position [120, 0]
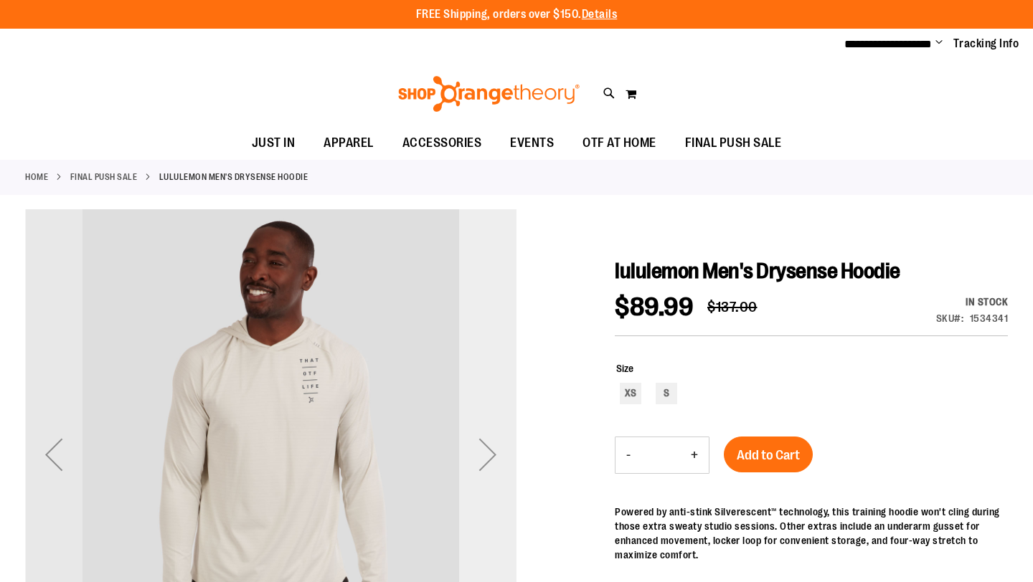
click at [494, 436] on div "Next" at bounding box center [487, 454] width 57 height 57
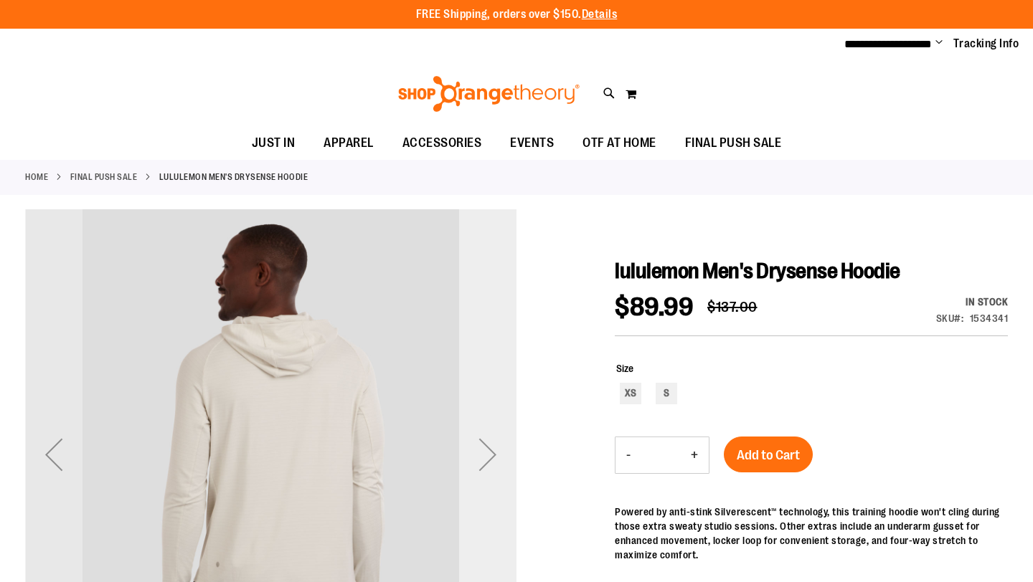
click at [494, 436] on div "Next" at bounding box center [487, 454] width 57 height 57
